Goal: Information Seeking & Learning: Learn about a topic

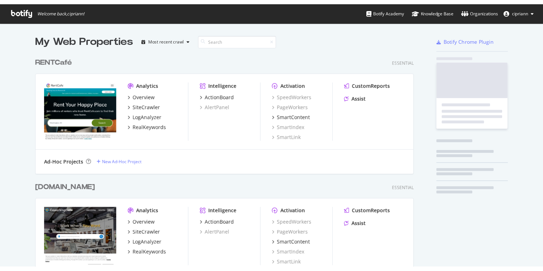
scroll to position [599, 302]
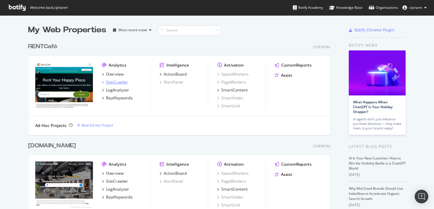
click at [114, 82] on div "SiteCrawler" at bounding box center [117, 82] width 22 height 6
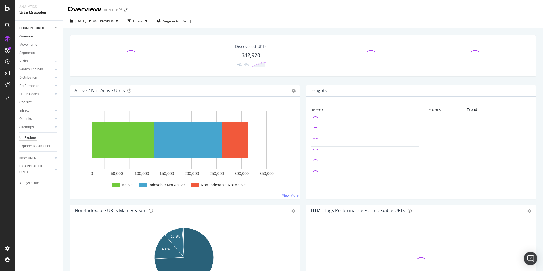
click at [26, 137] on div "Url Explorer" at bounding box center [28, 138] width 18 height 6
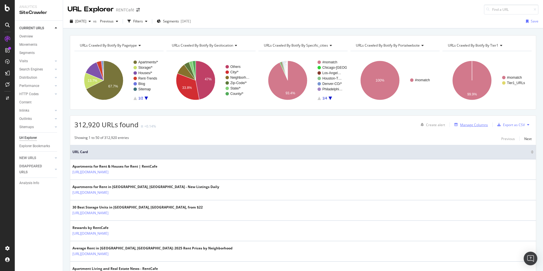
click at [433, 124] on div "Manage Columns" at bounding box center [474, 124] width 28 height 5
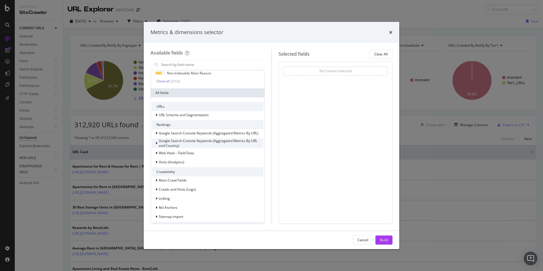
scroll to position [116, 0]
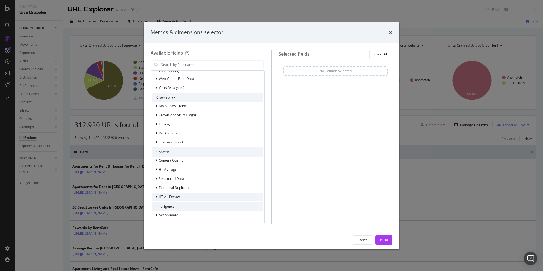
click at [154, 197] on div "HTML Extract" at bounding box center [166, 197] width 28 height 6
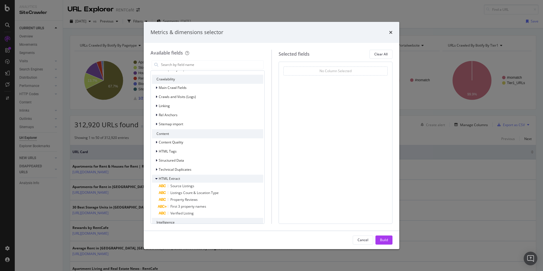
scroll to position [150, 0]
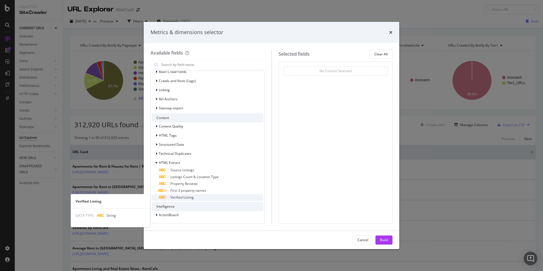
click at [187, 197] on span "Verified Listing" at bounding box center [181, 197] width 23 height 5
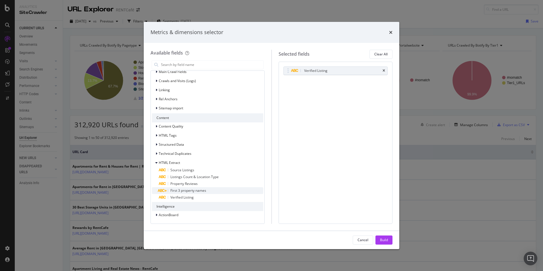
click at [188, 192] on span "First 3 property names" at bounding box center [188, 190] width 36 height 5
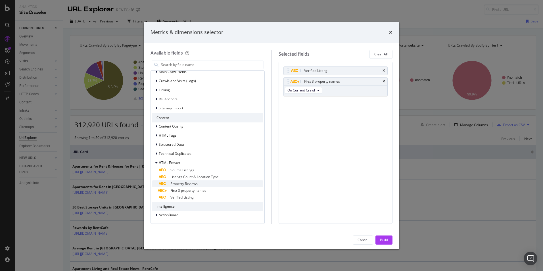
click at [188, 185] on span "Property Reviews" at bounding box center [183, 183] width 27 height 5
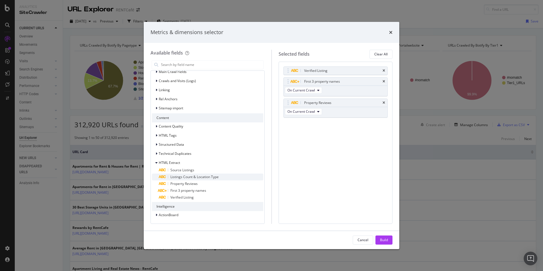
click at [192, 178] on span "Listings Count & Location Type" at bounding box center [194, 176] width 48 height 5
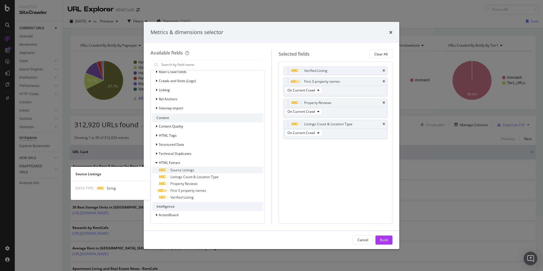
click at [187, 170] on span "Source Listings" at bounding box center [182, 169] width 24 height 5
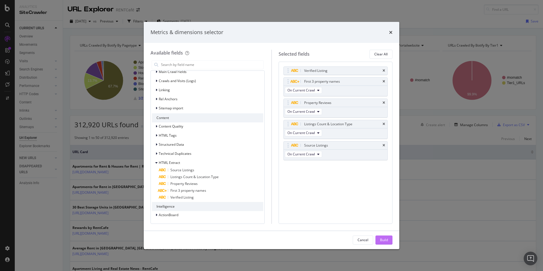
click at [386, 209] on div "Build" at bounding box center [384, 239] width 8 height 5
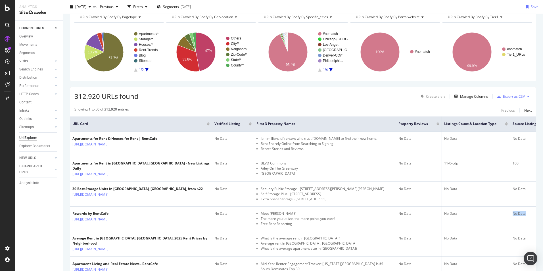
scroll to position [0, 20]
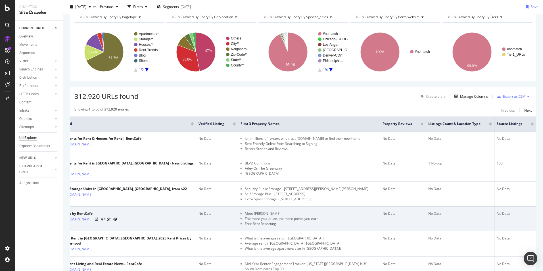
drag, startPoint x: 508, startPoint y: 213, endPoint x: 460, endPoint y: 211, distance: 48.3
click at [433, 209] on td "No Data" at bounding box center [460, 218] width 68 height 25
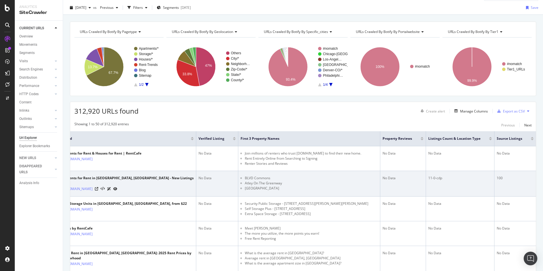
scroll to position [0, 0]
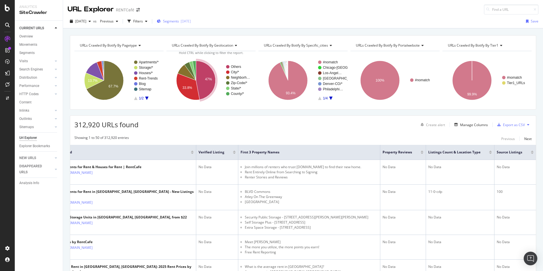
click at [191, 22] on div "Segments [DATE]" at bounding box center [174, 21] width 34 height 5
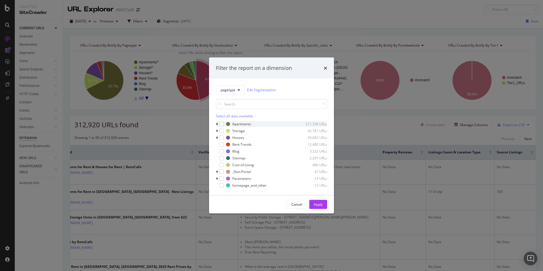
click at [217, 125] on icon "modal" at bounding box center [217, 123] width 2 height 3
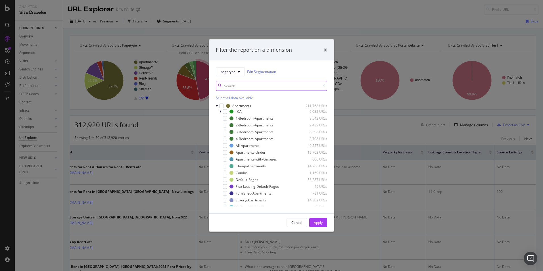
click at [254, 88] on input "modal" at bounding box center [271, 86] width 111 height 10
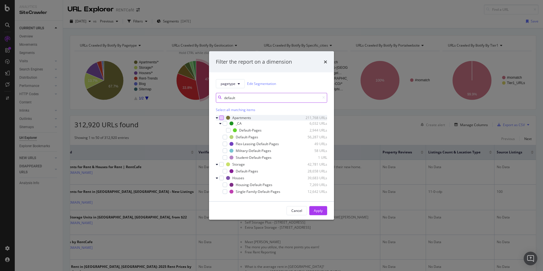
type input "default"
click at [222, 117] on div "modal" at bounding box center [221, 117] width 5 height 5
click at [221, 178] on div "modal" at bounding box center [221, 177] width 5 height 5
click at [320, 209] on div "Apply" at bounding box center [318, 210] width 9 height 5
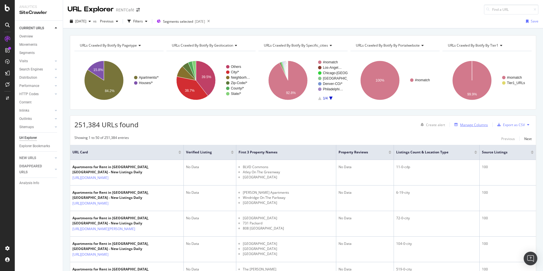
click at [433, 123] on div "Manage Columns" at bounding box center [474, 124] width 28 height 5
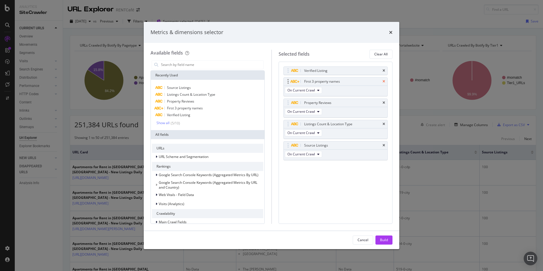
click at [383, 80] on icon "times" at bounding box center [383, 81] width 3 height 3
click at [384, 102] on icon "times" at bounding box center [383, 102] width 3 height 3
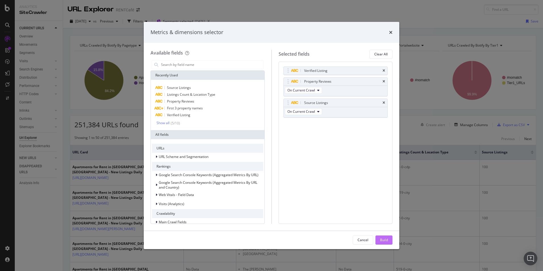
click at [388, 209] on button "Build" at bounding box center [383, 239] width 17 height 9
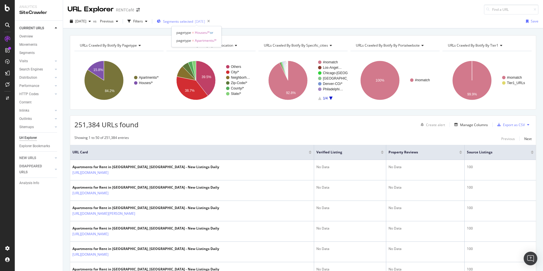
click at [193, 22] on span "Segments selected" at bounding box center [178, 21] width 30 height 5
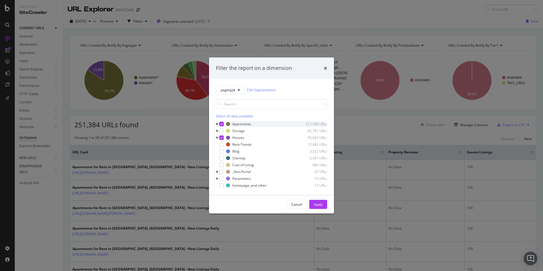
click at [218, 122] on div "modal" at bounding box center [217, 124] width 3 height 6
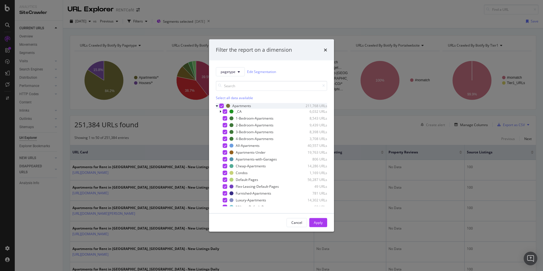
click at [221, 106] on icon "modal" at bounding box center [221, 105] width 3 height 3
click at [243, 87] on input "modal" at bounding box center [271, 86] width 111 height 10
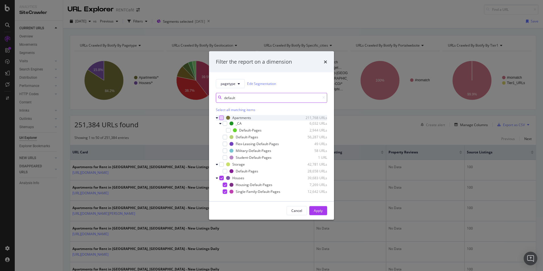
type input "default"
click at [220, 117] on div "modal" at bounding box center [221, 117] width 5 height 5
click at [320, 209] on div "Apply" at bounding box center [318, 210] width 9 height 5
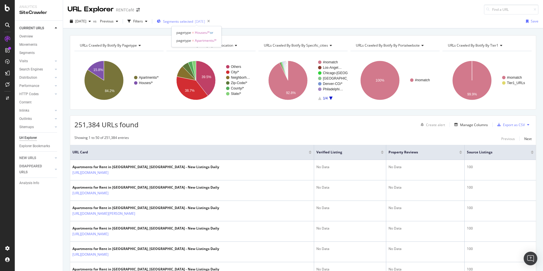
click at [205, 22] on div "[DATE]" at bounding box center [200, 21] width 10 height 5
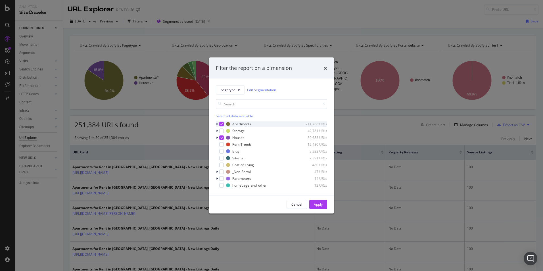
click at [217, 123] on icon "modal" at bounding box center [217, 123] width 2 height 3
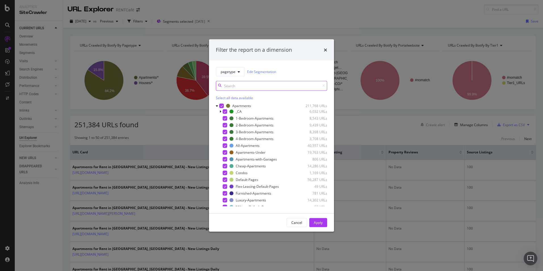
click at [235, 87] on input "modal" at bounding box center [271, 86] width 111 height 10
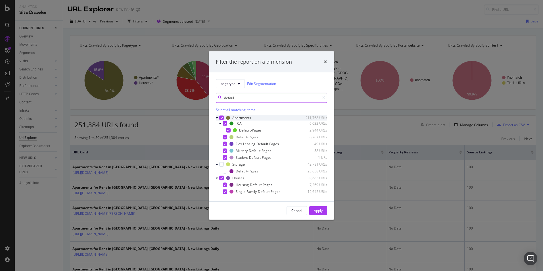
type input "defaul"
click at [220, 117] on div "modal" at bounding box center [221, 117] width 5 height 5
click at [232, 130] on div "Default-Pages 2,944 URLs" at bounding box center [271, 130] width 111 height 6
click at [244, 137] on div "Default-Pages" at bounding box center [247, 137] width 22 height 5
click at [251, 142] on div "Flex-Leasing-Default-Pages" at bounding box center [257, 143] width 43 height 5
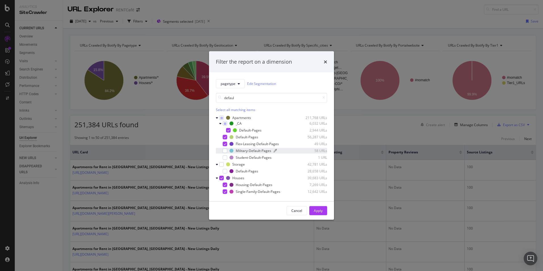
click at [251, 149] on div "Military-Default-Pages" at bounding box center [253, 150] width 35 height 5
click at [250, 156] on div "Student-Default-Pages" at bounding box center [254, 157] width 36 height 5
click at [222, 178] on icon "modal" at bounding box center [221, 177] width 3 height 3
click at [226, 185] on div "modal" at bounding box center [224, 184] width 5 height 5
click at [225, 190] on div "modal" at bounding box center [224, 191] width 5 height 5
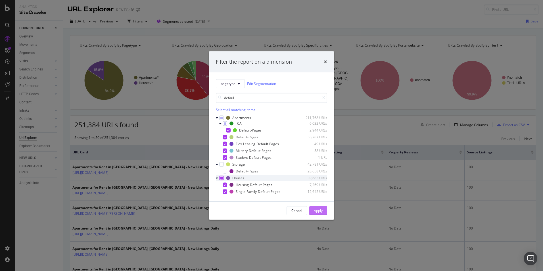
click at [319, 209] on div "Apply" at bounding box center [318, 210] width 9 height 5
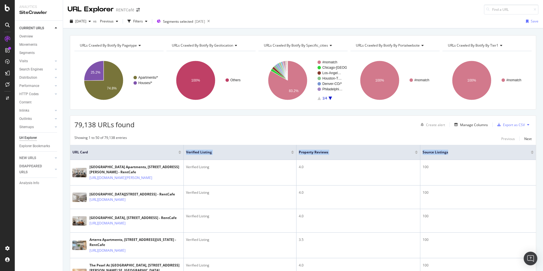
drag, startPoint x: 186, startPoint y: 151, endPoint x: 465, endPoint y: 149, distance: 279.8
click at [433, 149] on tr "URL Card Verified Listing Property Reviews Source Listings" at bounding box center [302, 152] width 465 height 15
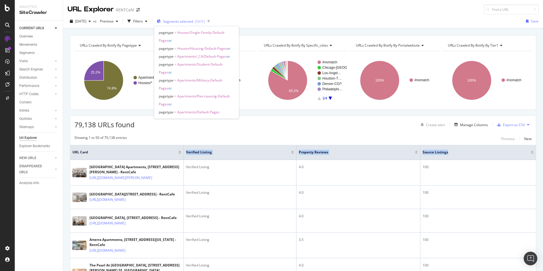
click at [193, 21] on span "Segments selected" at bounding box center [178, 21] width 30 height 5
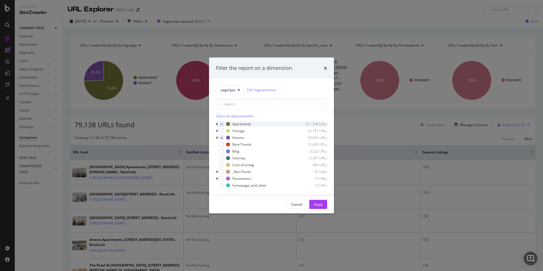
click at [224, 123] on div "Apartments 211,768 URLs" at bounding box center [271, 124] width 111 height 6
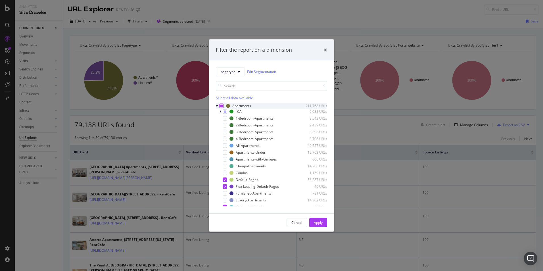
click at [221, 106] on icon "modal" at bounding box center [221, 105] width 3 height 3
click at [232, 97] on div "Select all data available" at bounding box center [271, 97] width 111 height 5
click at [232, 97] on div "Unselect all data available" at bounding box center [271, 97] width 111 height 5
click at [226, 145] on div "modal" at bounding box center [224, 145] width 5 height 5
click at [318, 209] on div "Apply" at bounding box center [318, 222] width 9 height 5
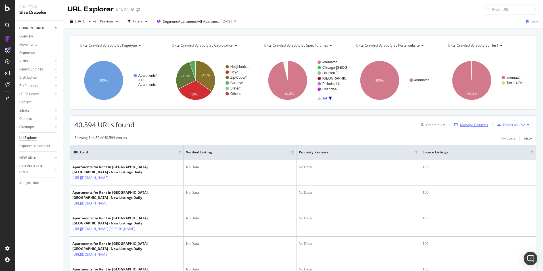
click at [433, 125] on div "Manage Columns" at bounding box center [474, 124] width 28 height 5
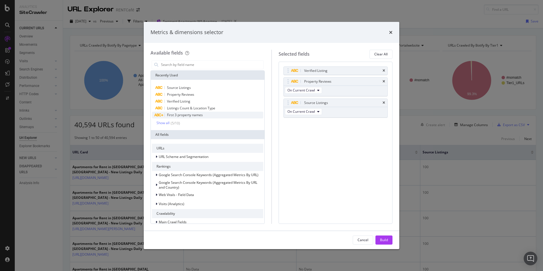
click at [190, 115] on span "First 3 property names" at bounding box center [185, 114] width 36 height 5
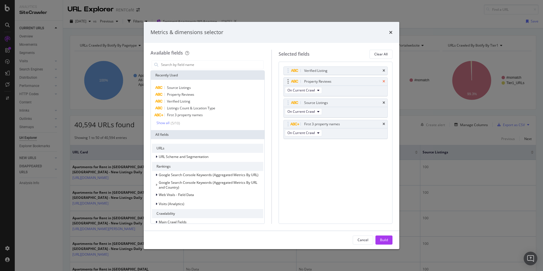
click at [384, 70] on icon "times" at bounding box center [383, 70] width 3 height 3
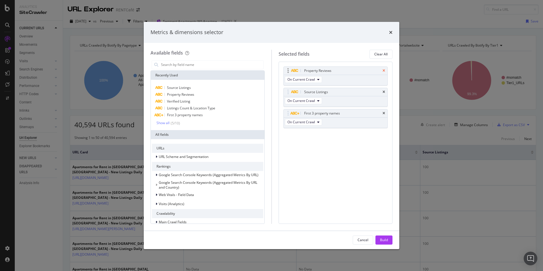
click at [384, 70] on icon "times" at bounding box center [383, 70] width 3 height 3
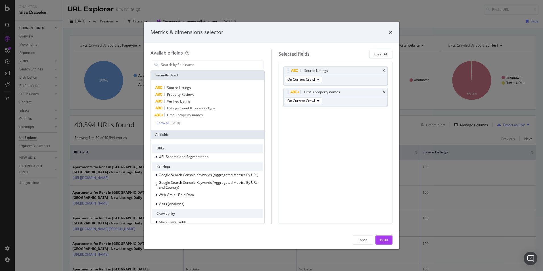
click at [384, 70] on icon "times" at bounding box center [383, 70] width 3 height 3
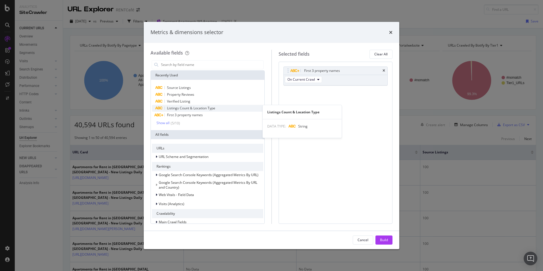
click at [196, 109] on span "Listings Count & Location Type" at bounding box center [191, 108] width 48 height 5
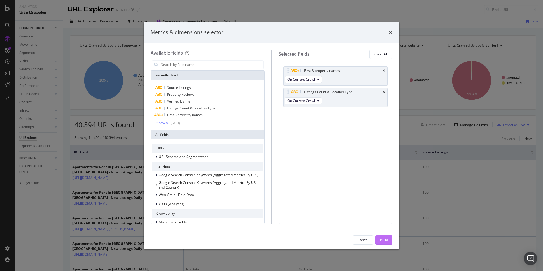
click at [382, 209] on div "Build" at bounding box center [384, 239] width 8 height 5
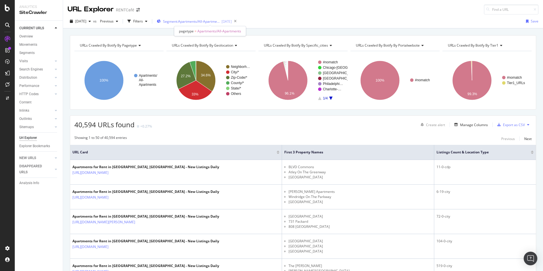
click at [201, 20] on span "Segment: Apartments/All-Apartments" at bounding box center [191, 21] width 57 height 5
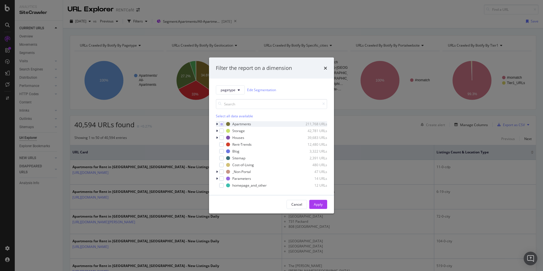
click at [218, 123] on div "modal" at bounding box center [217, 124] width 3 height 6
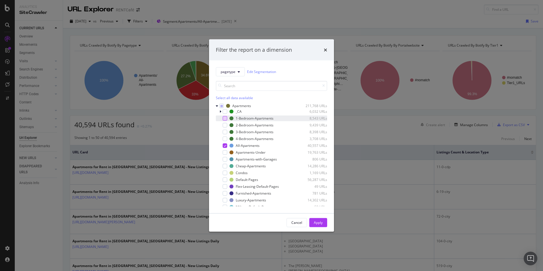
click at [225, 118] on div "modal" at bounding box center [224, 118] width 5 height 5
click at [225, 128] on div "2-Bedroom-Apartments 9,439 URLs" at bounding box center [271, 125] width 111 height 6
click at [223, 135] on div "3-Bedroom-Apartments 8,398 URLs" at bounding box center [271, 132] width 111 height 6
click at [223, 139] on div "modal" at bounding box center [224, 138] width 5 height 5
click at [226, 152] on div "modal" at bounding box center [224, 152] width 5 height 5
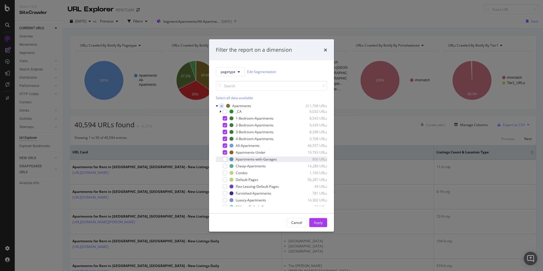
click at [227, 158] on div "Apartments-with-Garages 806 URLs" at bounding box center [271, 159] width 111 height 6
click at [229, 166] on div "Cheap-Apartments 14,286 URLs" at bounding box center [271, 166] width 111 height 6
click at [228, 173] on div "Condos 1,169 URLs" at bounding box center [271, 173] width 111 height 6
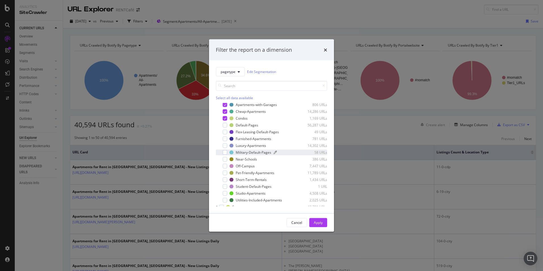
scroll to position [57, 0]
click at [249, 143] on div "Luxury-Apartments" at bounding box center [251, 143] width 30 height 5
click at [251, 156] on div "Near-Schools" at bounding box center [246, 156] width 21 height 5
click at [249, 162] on div "Off-Campus" at bounding box center [245, 163] width 19 height 5
click at [260, 170] on div "Pet-Friendly-Apartments" at bounding box center [255, 170] width 39 height 5
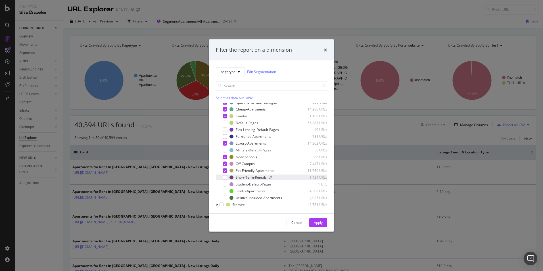
click at [258, 177] on div "Short-Term-Rentals" at bounding box center [251, 177] width 31 height 5
click at [259, 190] on div "Studio-Apartments" at bounding box center [251, 190] width 30 height 5
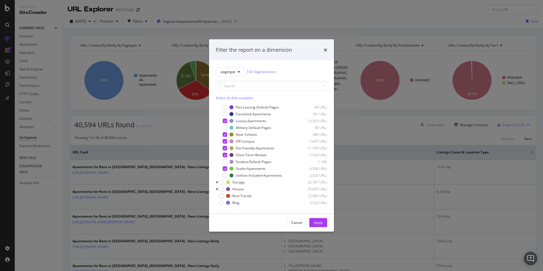
scroll to position [112, 0]
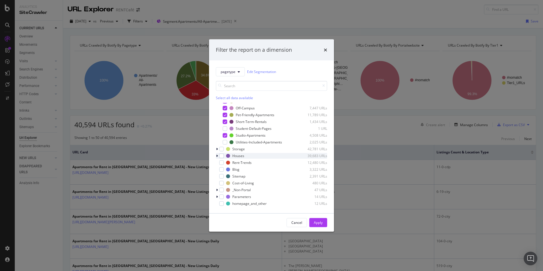
click at [218, 156] on div "modal" at bounding box center [217, 156] width 3 height 6
click at [222, 161] on div "modal" at bounding box center [220, 161] width 3 height 6
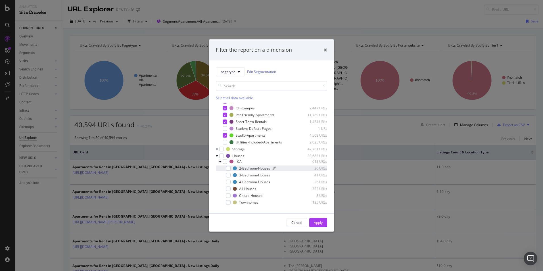
click at [253, 169] on div "2-Bedroom-Houses" at bounding box center [254, 168] width 31 height 5
click at [253, 174] on div "3-Bedroom-Houses" at bounding box center [254, 175] width 31 height 5
click at [251, 182] on div "4-Bedroom-Houses" at bounding box center [254, 181] width 31 height 5
click at [249, 187] on div "All-Houses" at bounding box center [247, 188] width 17 height 5
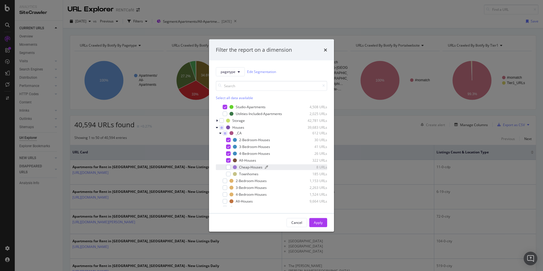
click at [250, 167] on div "Cheap-Houses" at bounding box center [250, 167] width 23 height 5
click at [249, 172] on div "Townhomes" at bounding box center [248, 173] width 19 height 5
click at [247, 181] on div "2-Bedroom-Houses" at bounding box center [251, 180] width 31 height 5
click at [249, 188] on div "3-Bedroom-Houses" at bounding box center [251, 187] width 31 height 5
click at [250, 194] on div "4-Bedroom-Houses" at bounding box center [251, 194] width 31 height 5
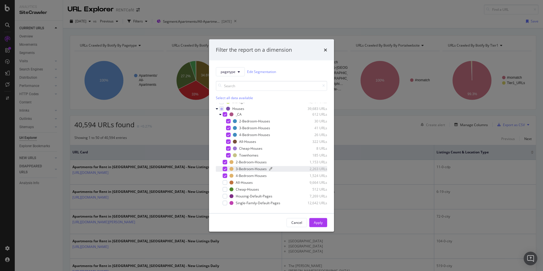
scroll to position [169, 0]
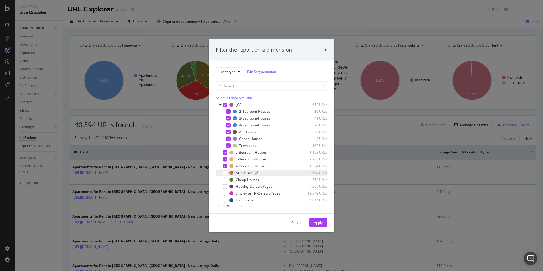
click at [248, 173] on div "All-Houses" at bounding box center [244, 172] width 17 height 5
click at [251, 178] on div "Cheap-Houses" at bounding box center [247, 179] width 23 height 5
click at [249, 199] on div "Townhomes" at bounding box center [245, 200] width 19 height 5
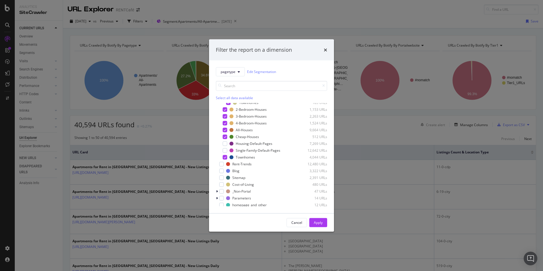
scroll to position [213, 0]
click at [318, 209] on div "Apply" at bounding box center [318, 222] width 9 height 5
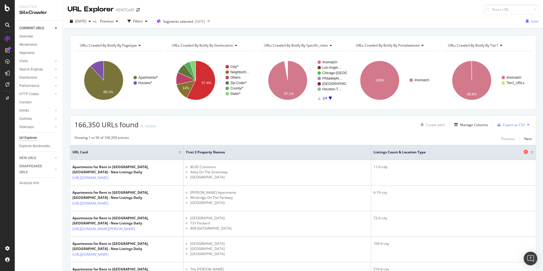
click at [419, 153] on span "Listings Count & Location Type" at bounding box center [447, 152] width 149 height 5
copy span "Listings Count & Location Type"
drag, startPoint x: 227, startPoint y: 152, endPoint x: 186, endPoint y: 152, distance: 41.7
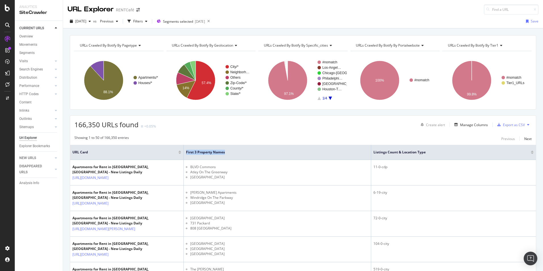
click at [186, 152] on th "First 3 property names" at bounding box center [277, 152] width 187 height 15
drag, startPoint x: 186, startPoint y: 152, endPoint x: 199, endPoint y: 152, distance: 13.3
copy span "First 3 property names"
click at [9, 8] on icon at bounding box center [7, 8] width 5 height 7
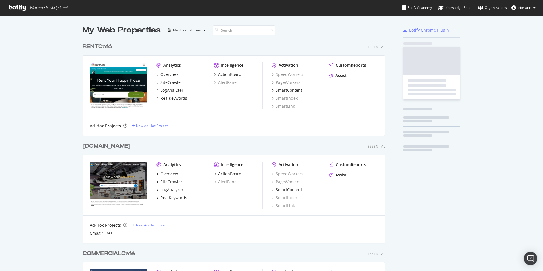
scroll to position [266, 534]
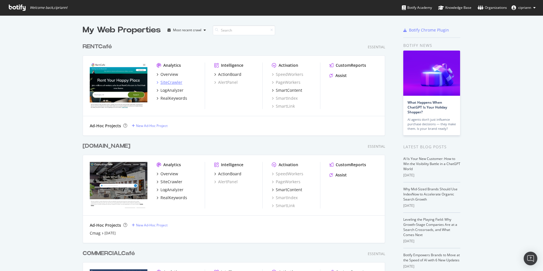
click at [172, 83] on div "SiteCrawler" at bounding box center [171, 82] width 22 height 6
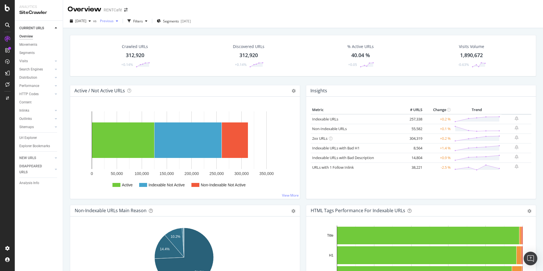
click at [114, 21] on span "Previous" at bounding box center [106, 20] width 16 height 5
click at [139, 66] on div "[DATE]" at bounding box center [126, 66] width 30 height 5
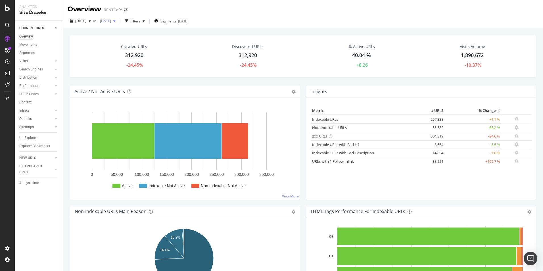
click at [118, 22] on div "button" at bounding box center [114, 20] width 7 height 3
click at [279, 9] on div "Overview RENTCafé" at bounding box center [303, 7] width 480 height 14
click at [115, 22] on icon "button" at bounding box center [114, 20] width 2 height 3
click at [118, 19] on div "button" at bounding box center [114, 20] width 7 height 3
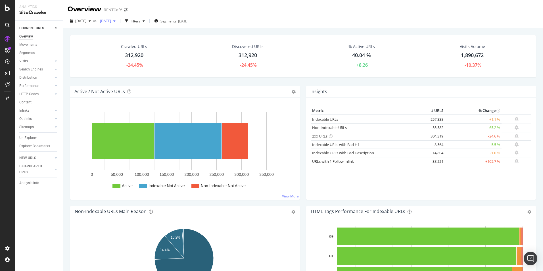
click at [111, 19] on span "[DATE]" at bounding box center [104, 20] width 13 height 5
click at [123, 54] on div "[DATE]" at bounding box center [126, 51] width 30 height 5
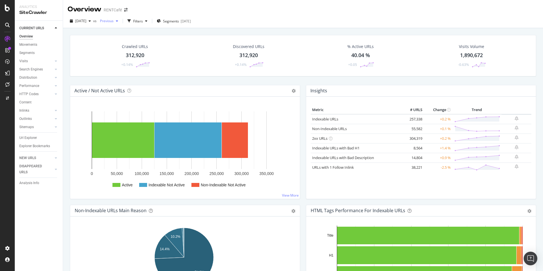
click at [120, 22] on div "button" at bounding box center [117, 20] width 7 height 3
click at [255, 8] on div "Overview RENTCafé" at bounding box center [303, 7] width 480 height 14
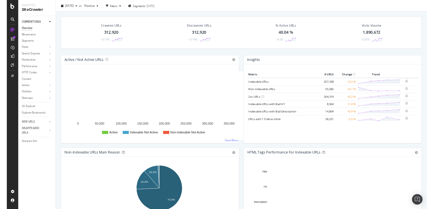
scroll to position [13, 0]
